Goal: Task Accomplishment & Management: Use online tool/utility

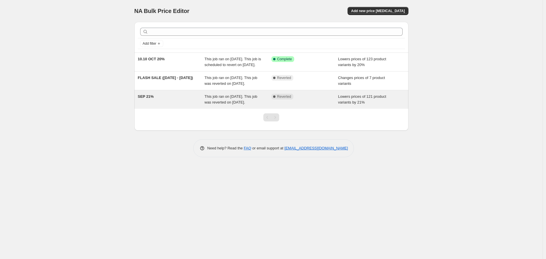
click at [269, 105] on div "This job ran on [DATE]. This job was reverted on [DATE]." at bounding box center [237, 100] width 67 height 12
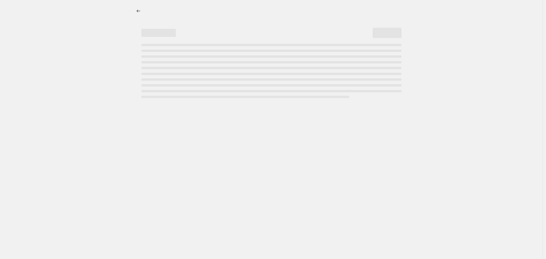
select select "percentage"
select select "no_change"
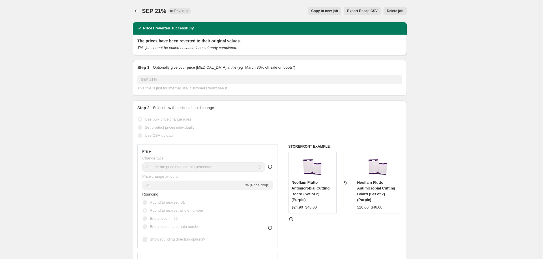
click at [324, 9] on span "Copy to new job" at bounding box center [324, 11] width 27 height 5
select select "percentage"
select select "no_change"
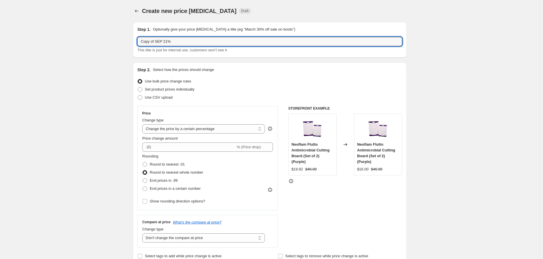
drag, startPoint x: 155, startPoint y: 41, endPoint x: 84, endPoint y: 40, distance: 70.3
type input "DEEPAVALI 21%"
